Goal: Check status: Check status

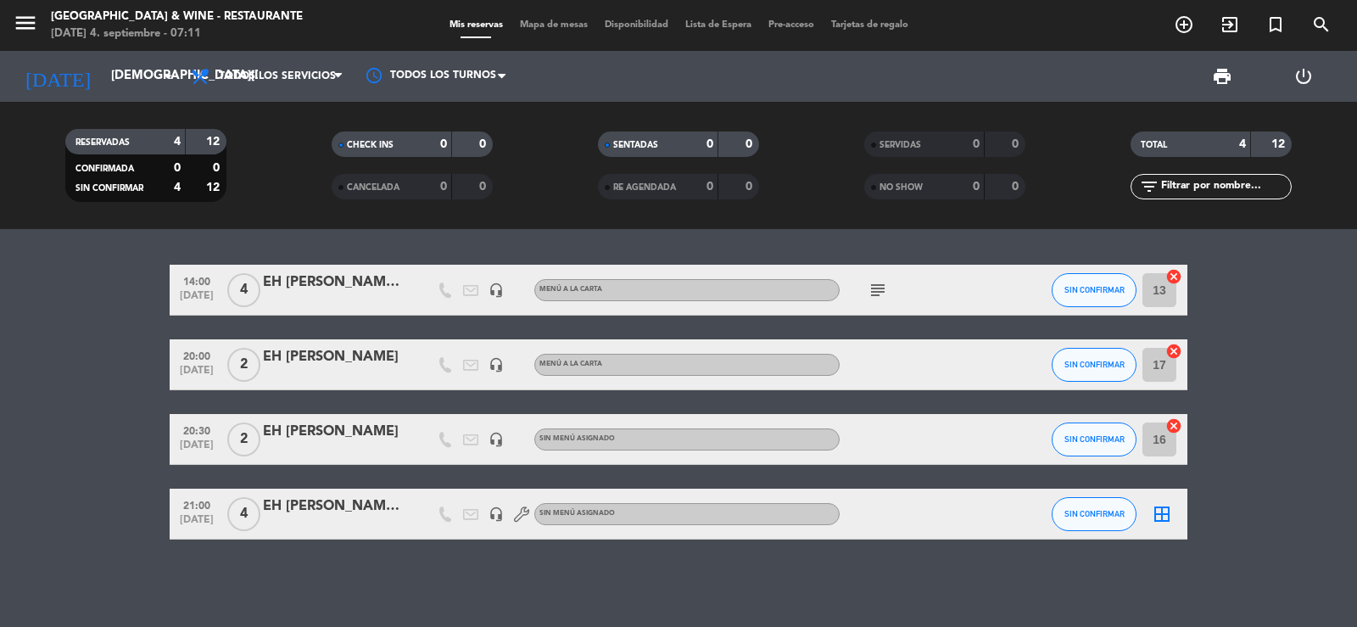
click at [875, 284] on icon "subject" at bounding box center [878, 290] width 20 height 20
drag, startPoint x: 29, startPoint y: 20, endPoint x: 143, endPoint y: 57, distance: 119.6
click at [32, 19] on icon "menu" at bounding box center [25, 22] width 25 height 25
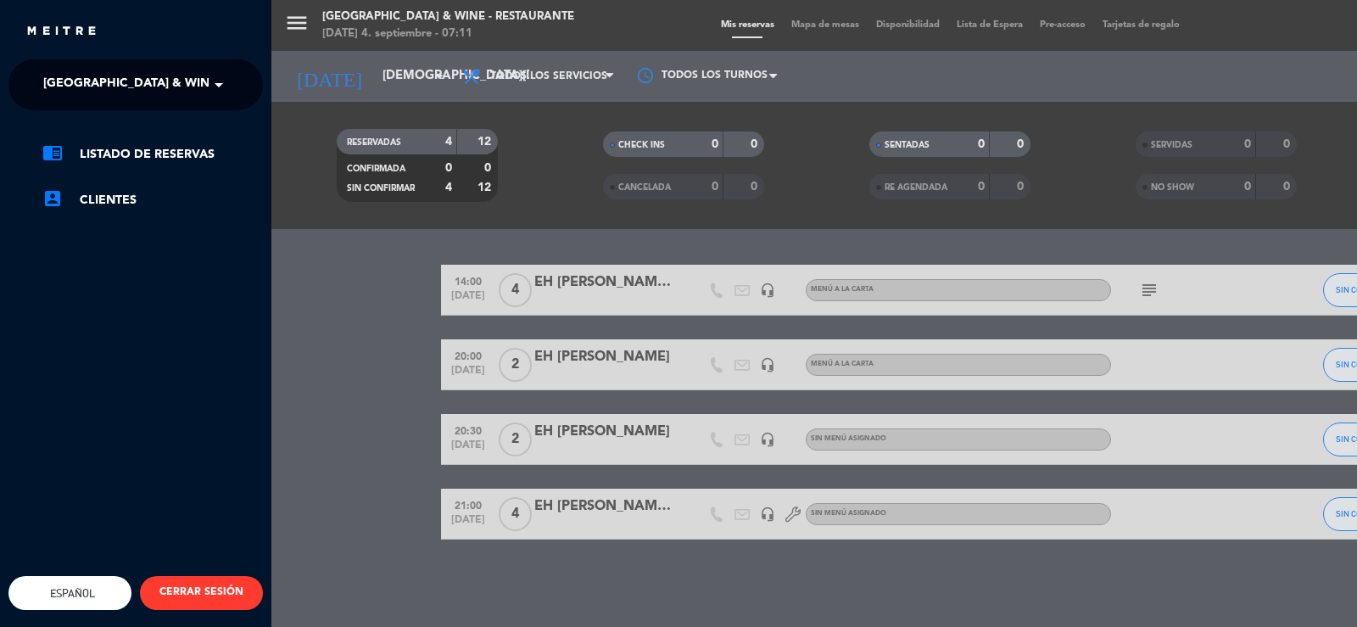
click at [163, 69] on span "[GEOGRAPHIC_DATA] & Wine - Restaurante" at bounding box center [177, 85] width 269 height 36
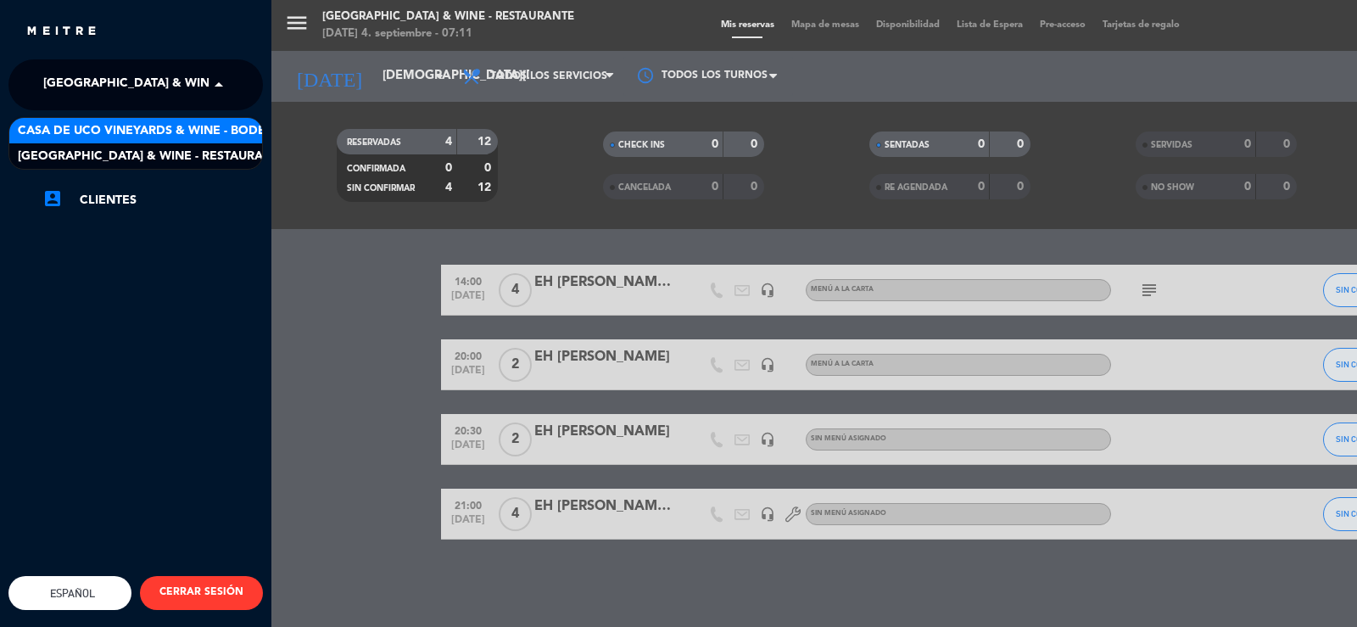
click at [222, 139] on span "Casa de Uco Vineyards & Wine - Bodega" at bounding box center [151, 131] width 266 height 20
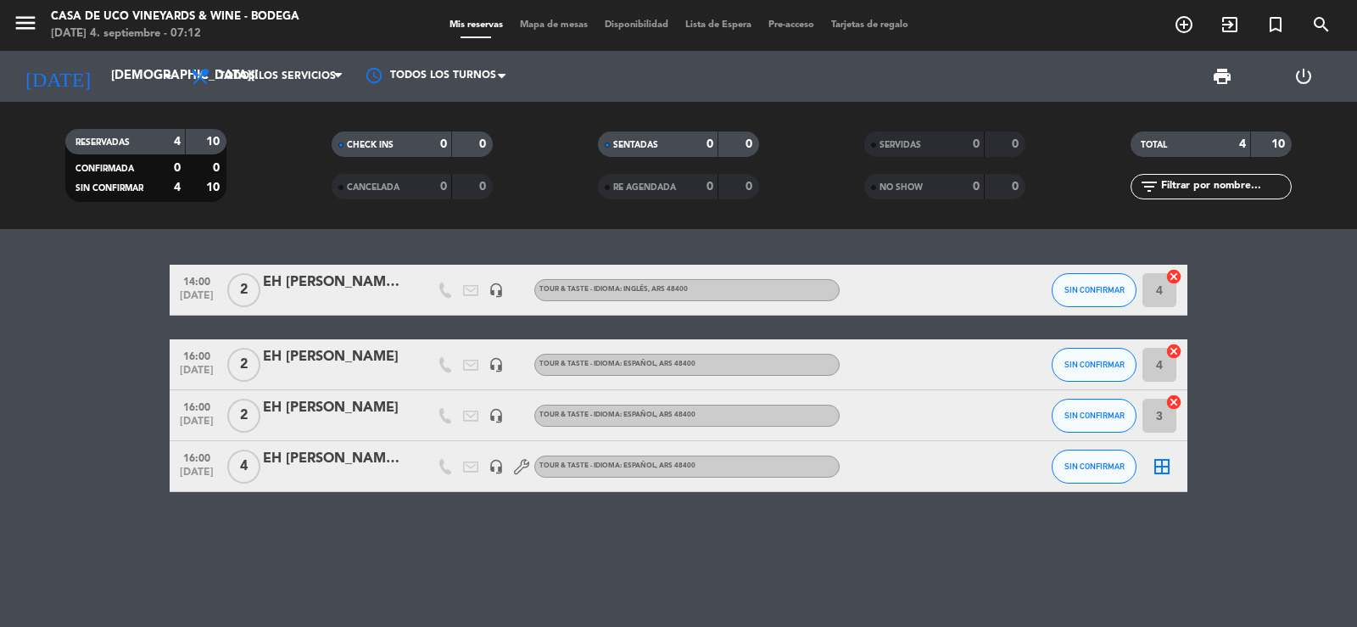
click at [22, 359] on bookings-row "14:00 [DATE] 2 EH [PERSON_NAME] #12 headset_mic TOUR & TASTE - IDIOMA: INGLÉS ,…" at bounding box center [678, 378] width 1357 height 227
click at [116, 82] on input "[DEMOGRAPHIC_DATA][DATE]" at bounding box center [185, 76] width 164 height 32
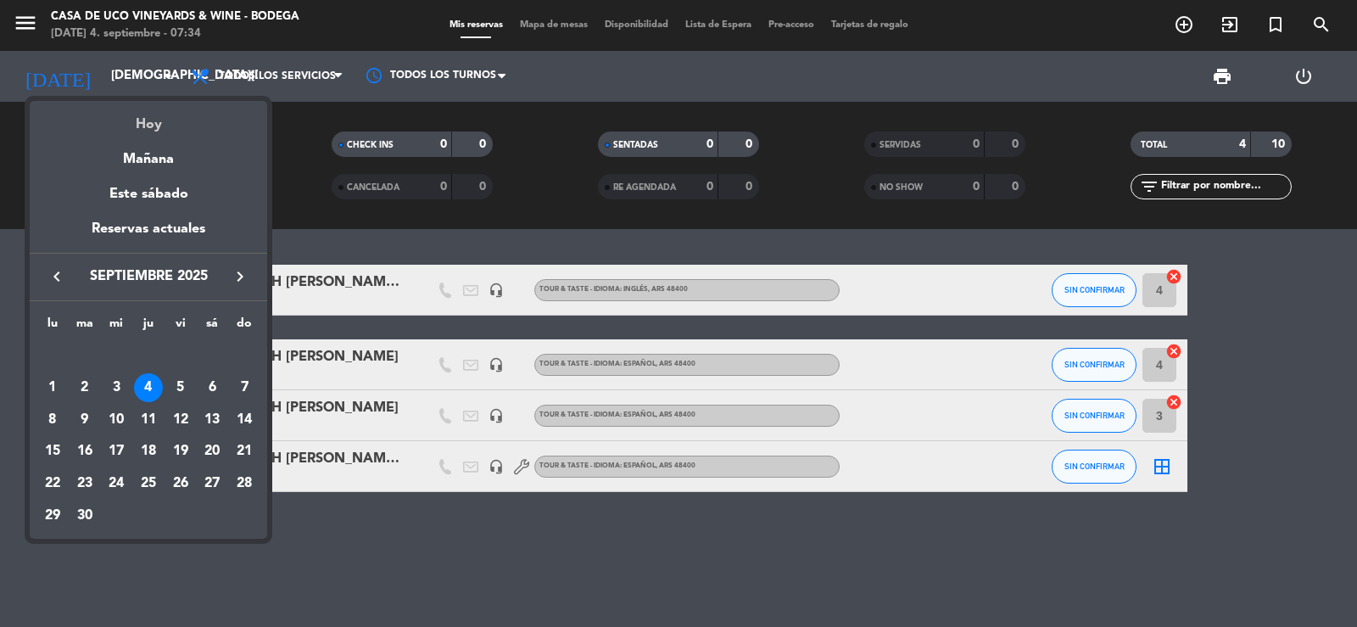
click at [145, 121] on div "Hoy" at bounding box center [149, 118] width 238 height 35
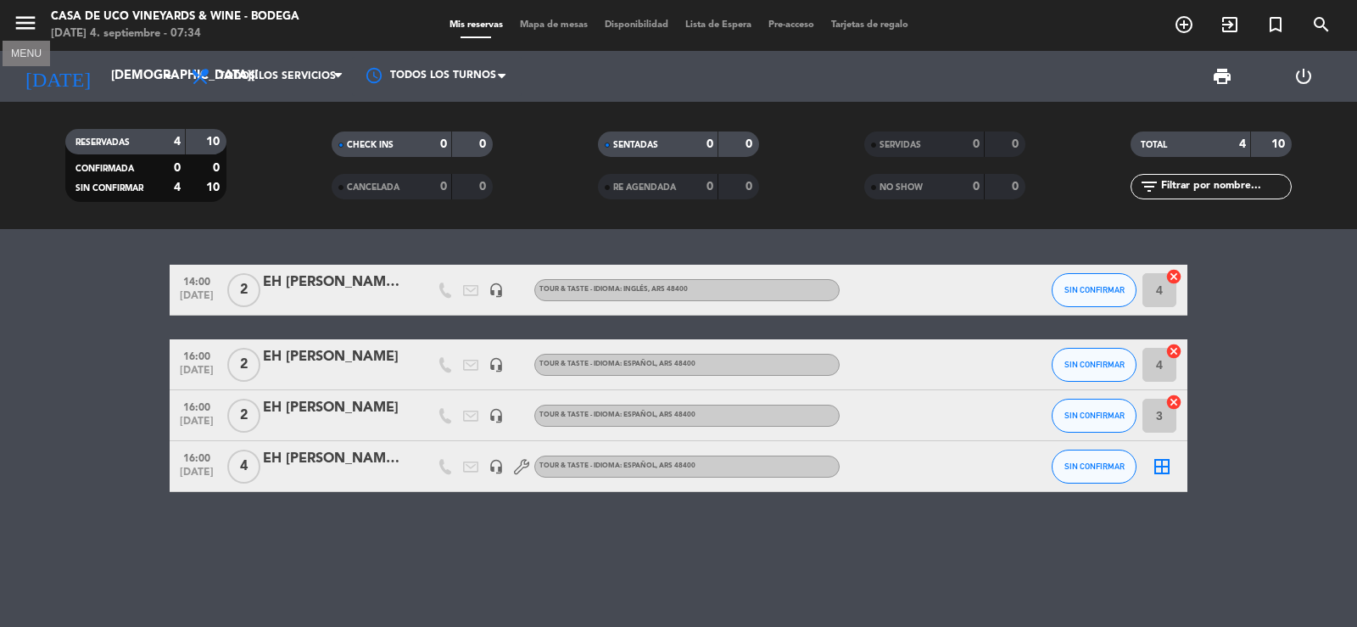
click at [17, 13] on icon "menu" at bounding box center [25, 22] width 25 height 25
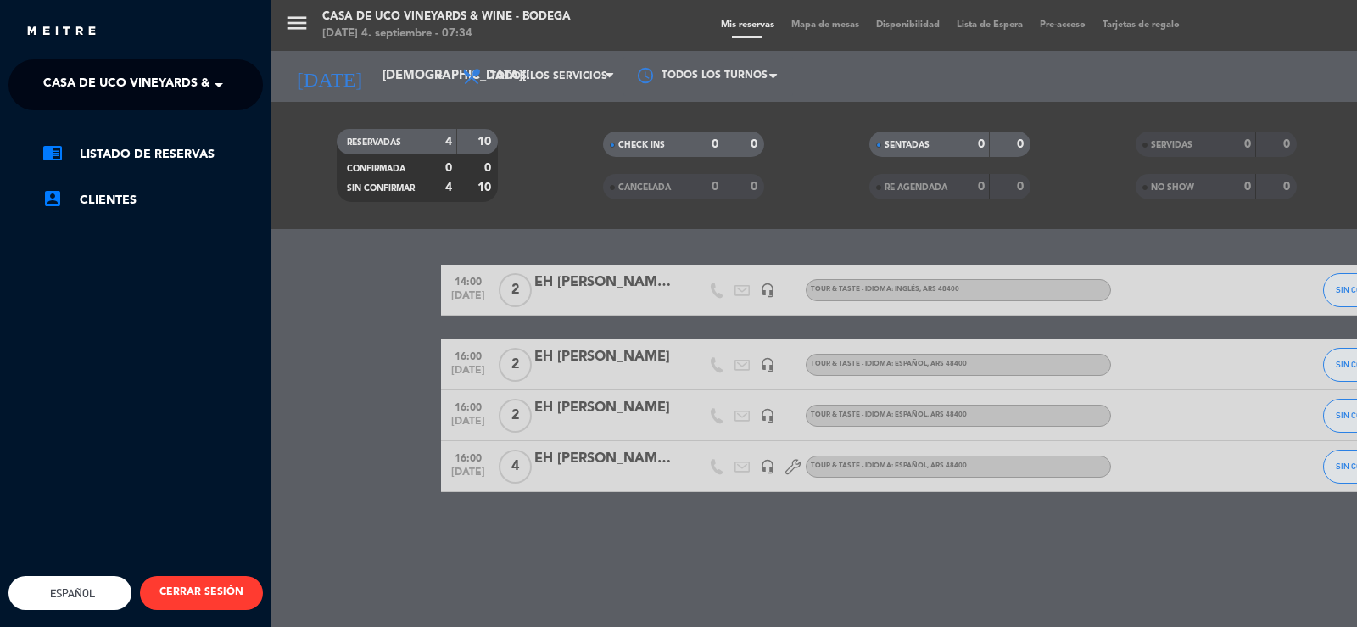
click at [133, 66] on ng-select "× Casa de Uco Vineyards & Wine - Bodega ×" at bounding box center [135, 84] width 254 height 51
click at [195, 77] on span "Casa de Uco Vineyards & Wine - Bodega" at bounding box center [176, 85] width 266 height 36
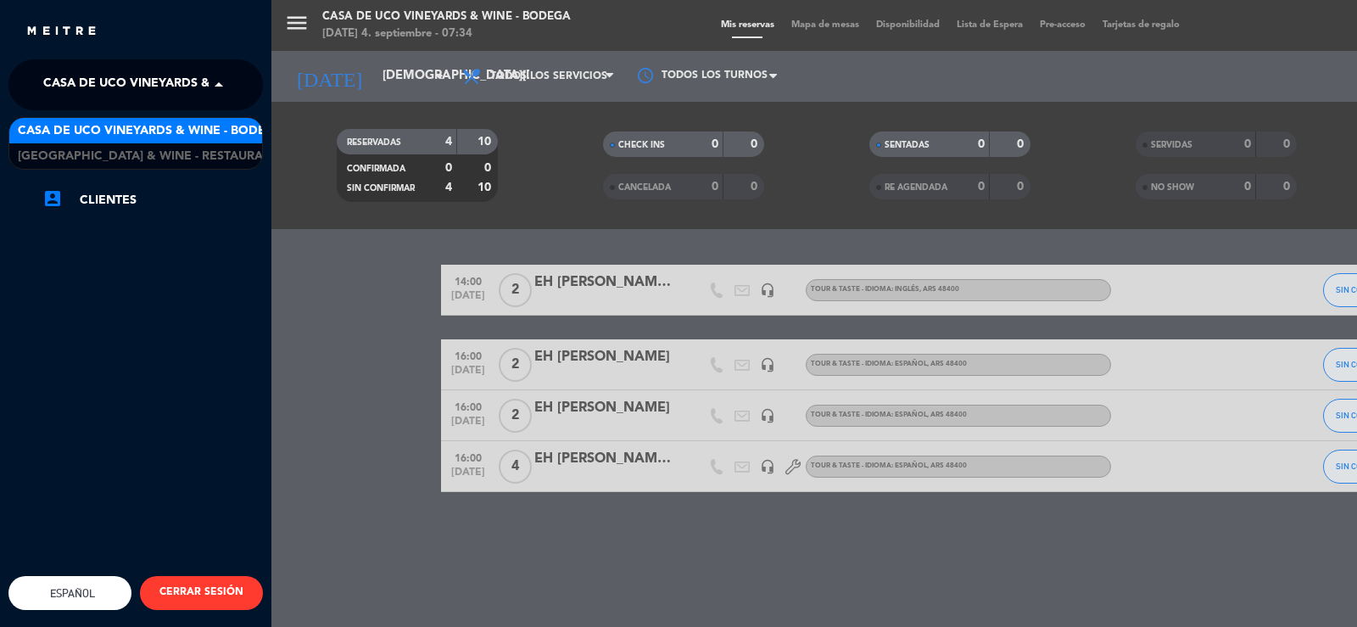
click at [209, 136] on span "Casa de Uco Vineyards & Wine - Bodega" at bounding box center [151, 131] width 266 height 20
click at [215, 101] on span at bounding box center [223, 85] width 29 height 36
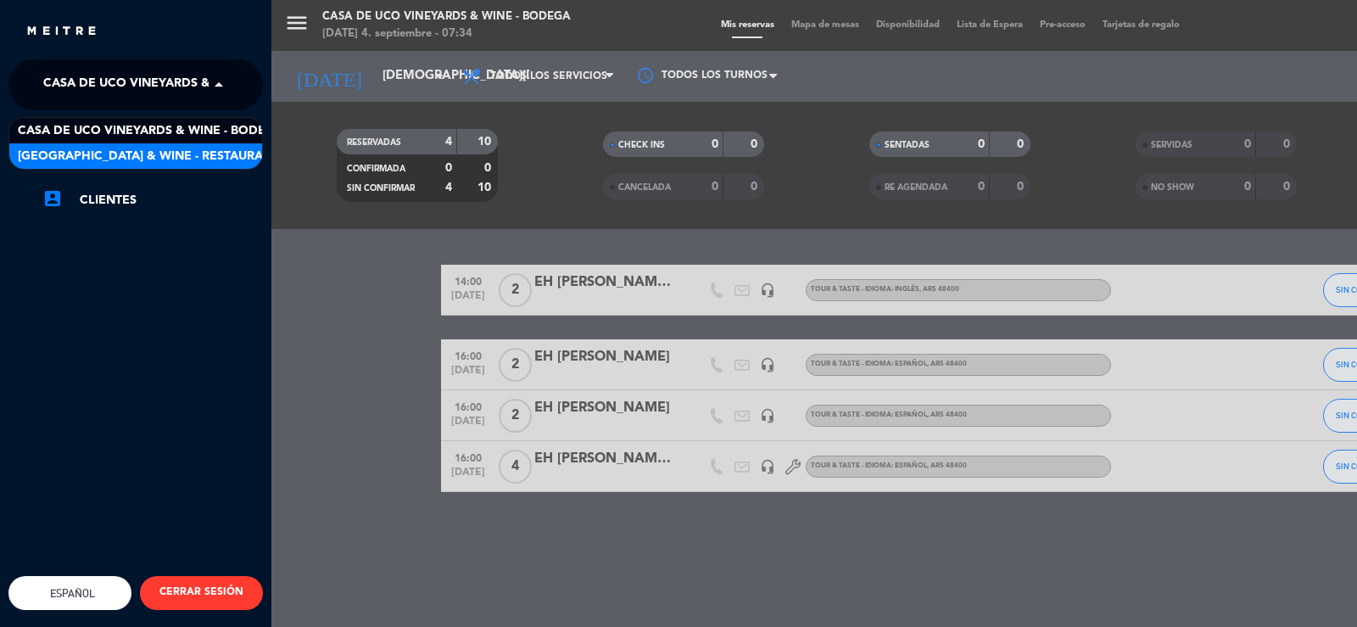
click at [227, 149] on span "[GEOGRAPHIC_DATA] & Wine - Restaurante" at bounding box center [152, 157] width 269 height 20
